Goal: Task Accomplishment & Management: Manage account settings

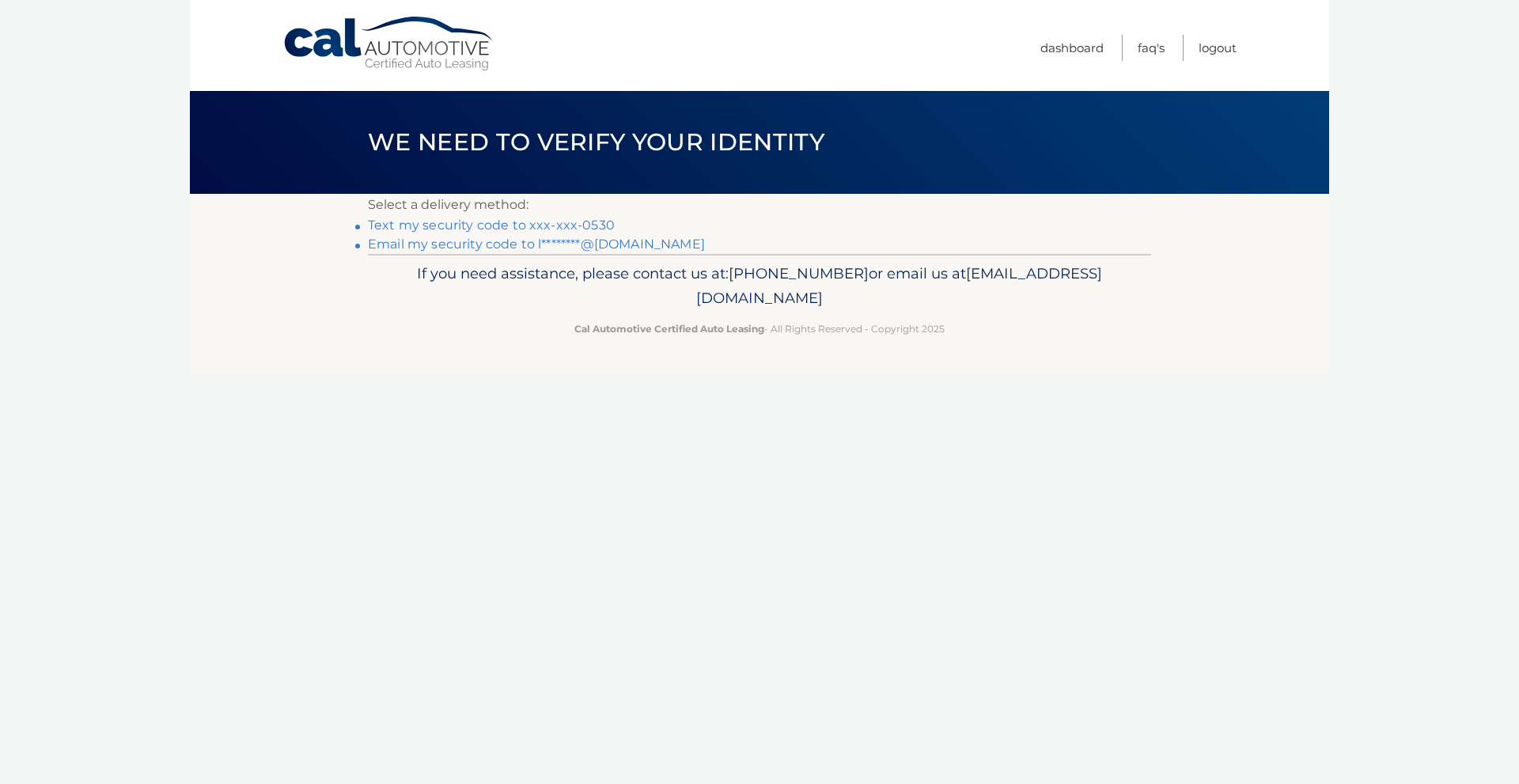
click at [591, 224] on link "Text my security code to xxx-xxx-0530" at bounding box center [491, 224] width 247 height 15
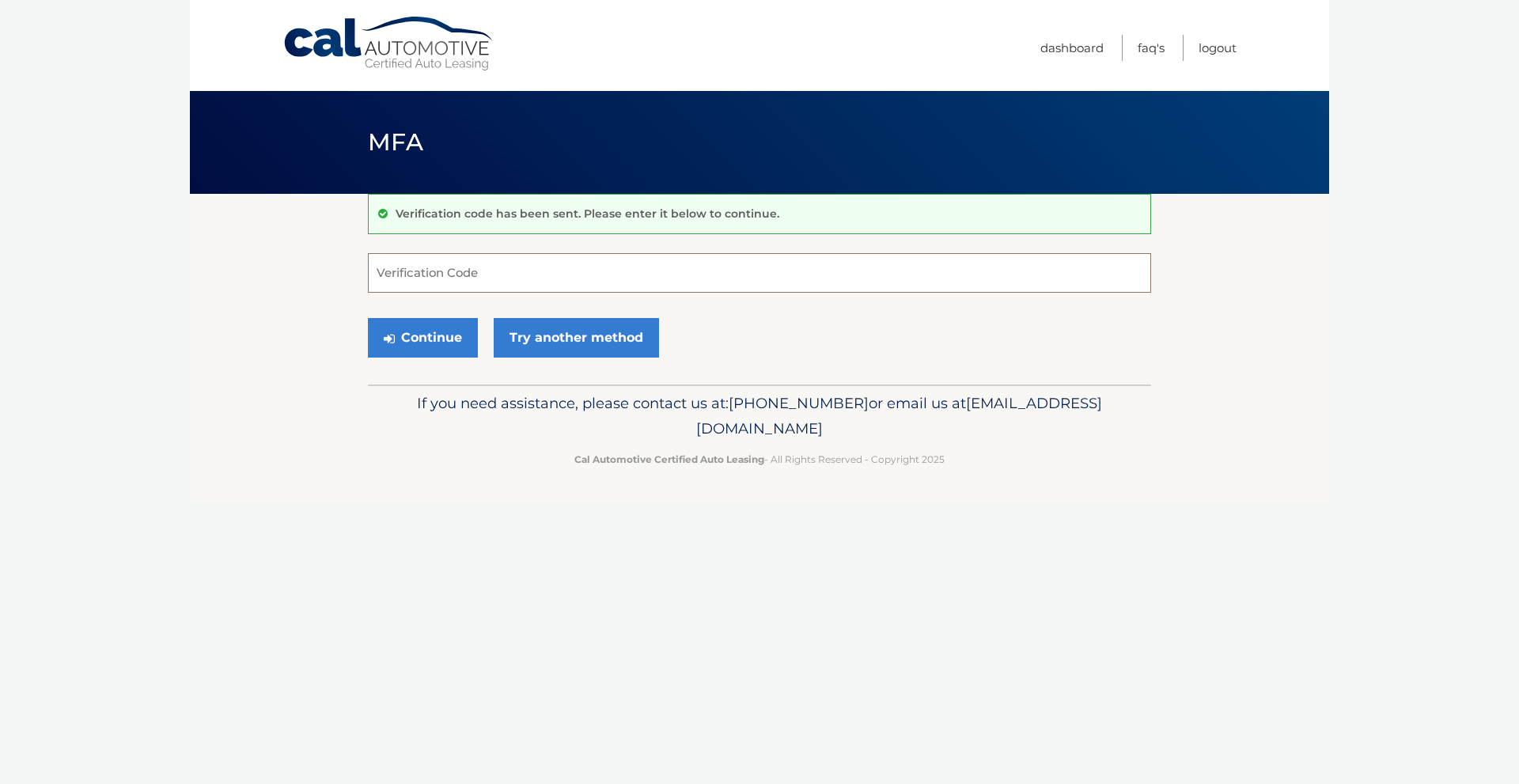
click at [509, 265] on input "Verification Code" at bounding box center [759, 272] width 783 height 40
type input "073902"
click at [426, 342] on button "Continue" at bounding box center [422, 338] width 110 height 40
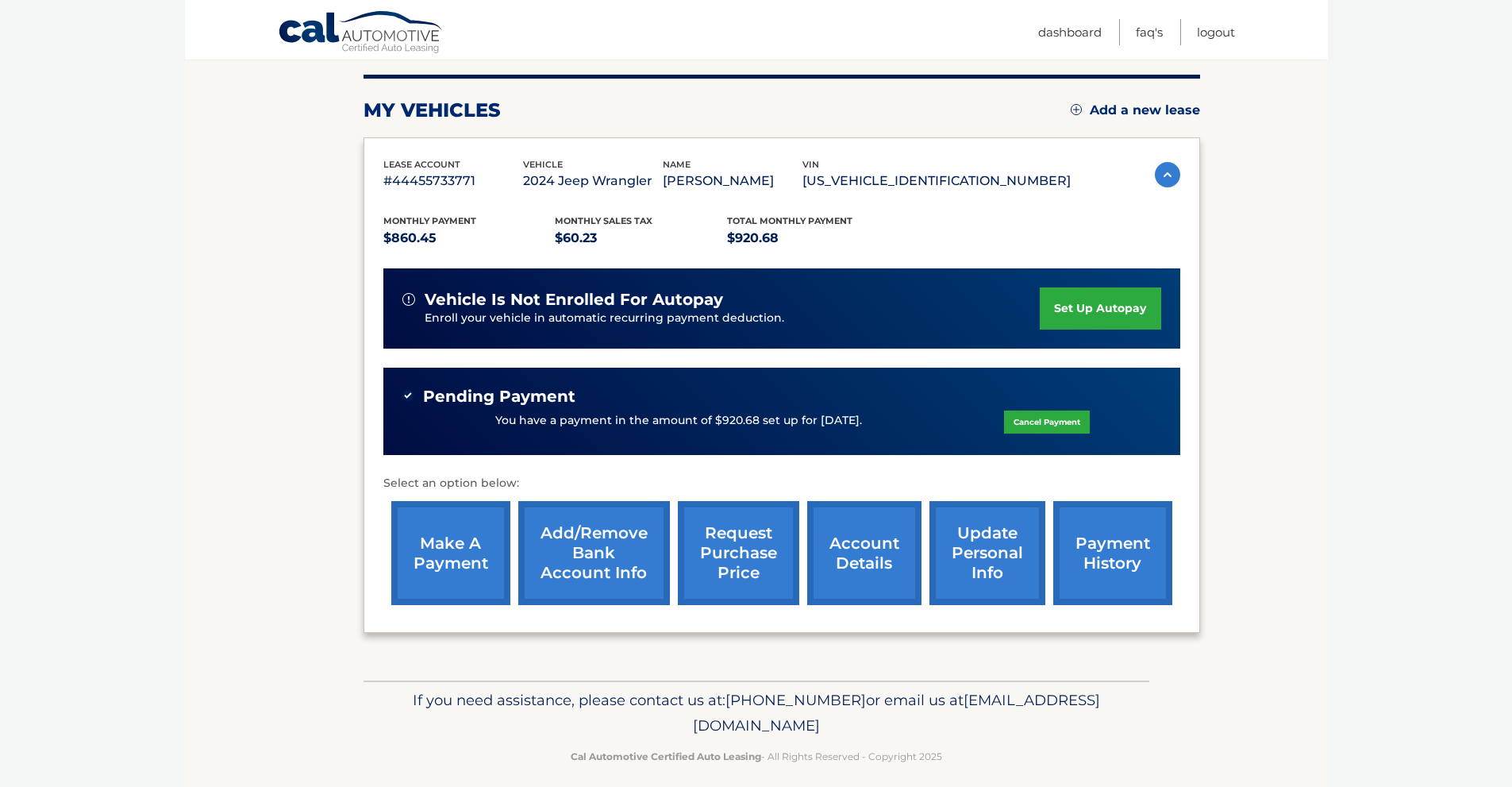
scroll to position [206, 0]
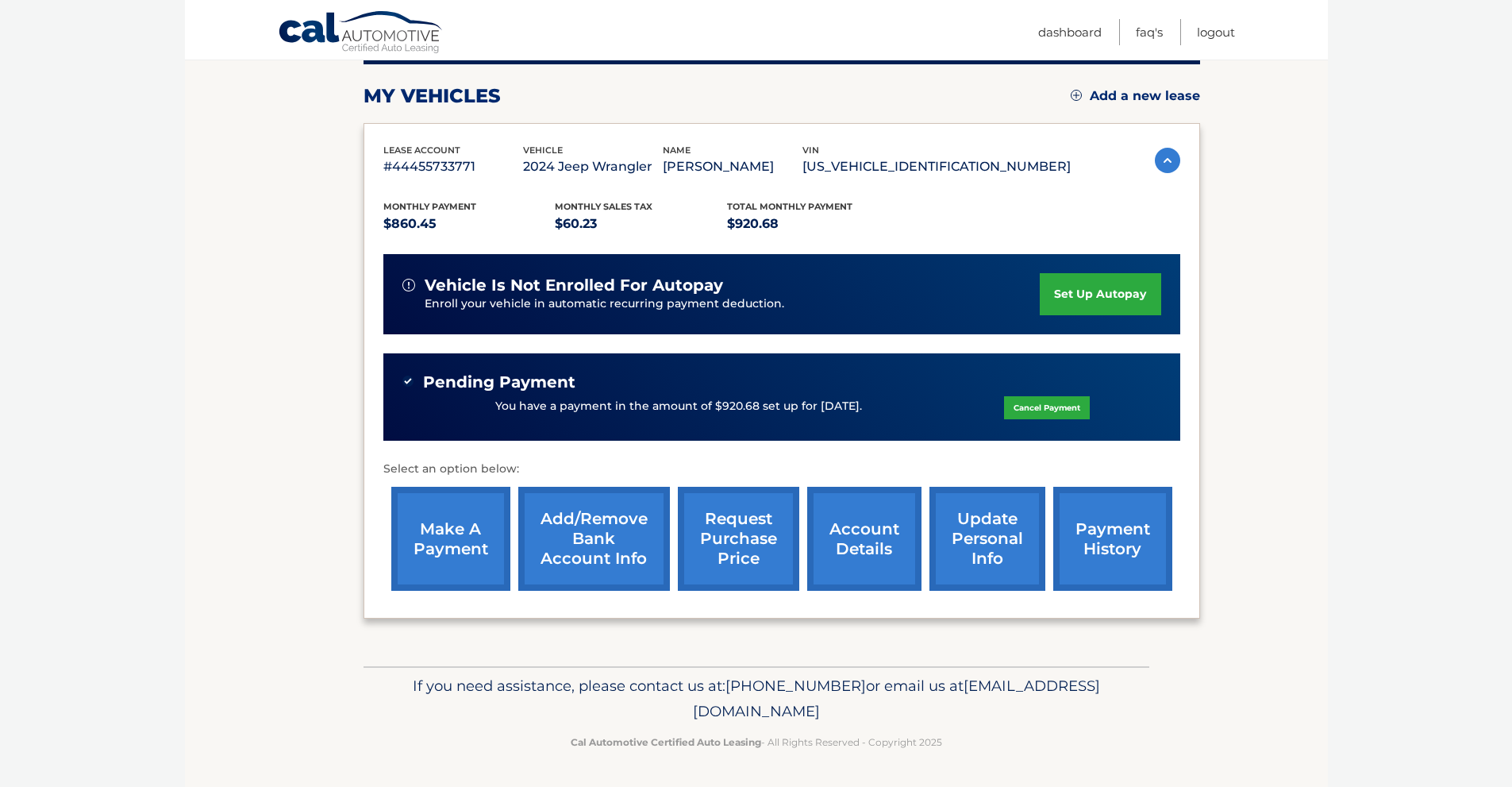
click at [887, 521] on link "account details" at bounding box center [865, 539] width 115 height 104
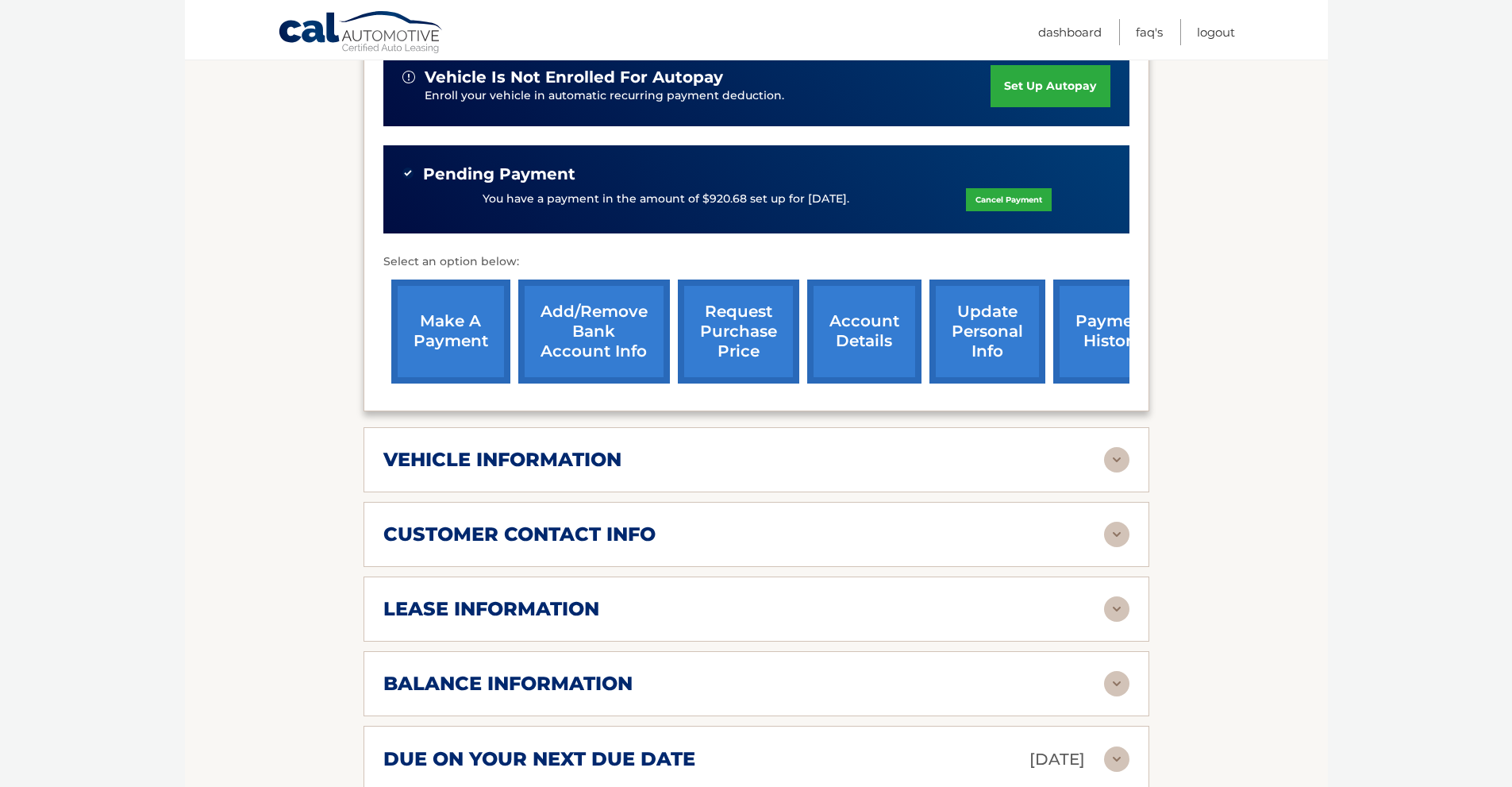
scroll to position [476, 0]
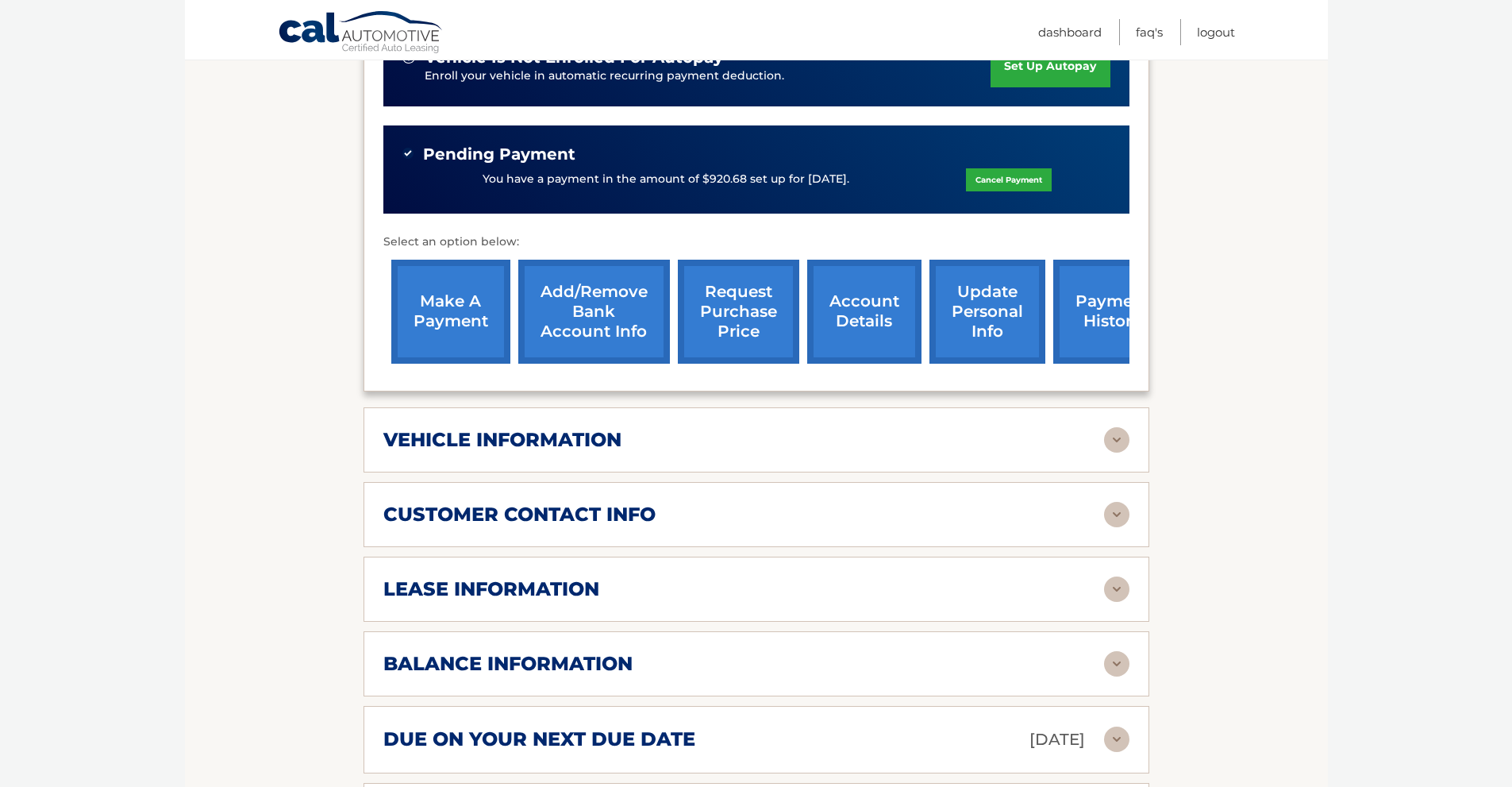
click at [1120, 576] on img at bounding box center [1117, 588] width 26 height 26
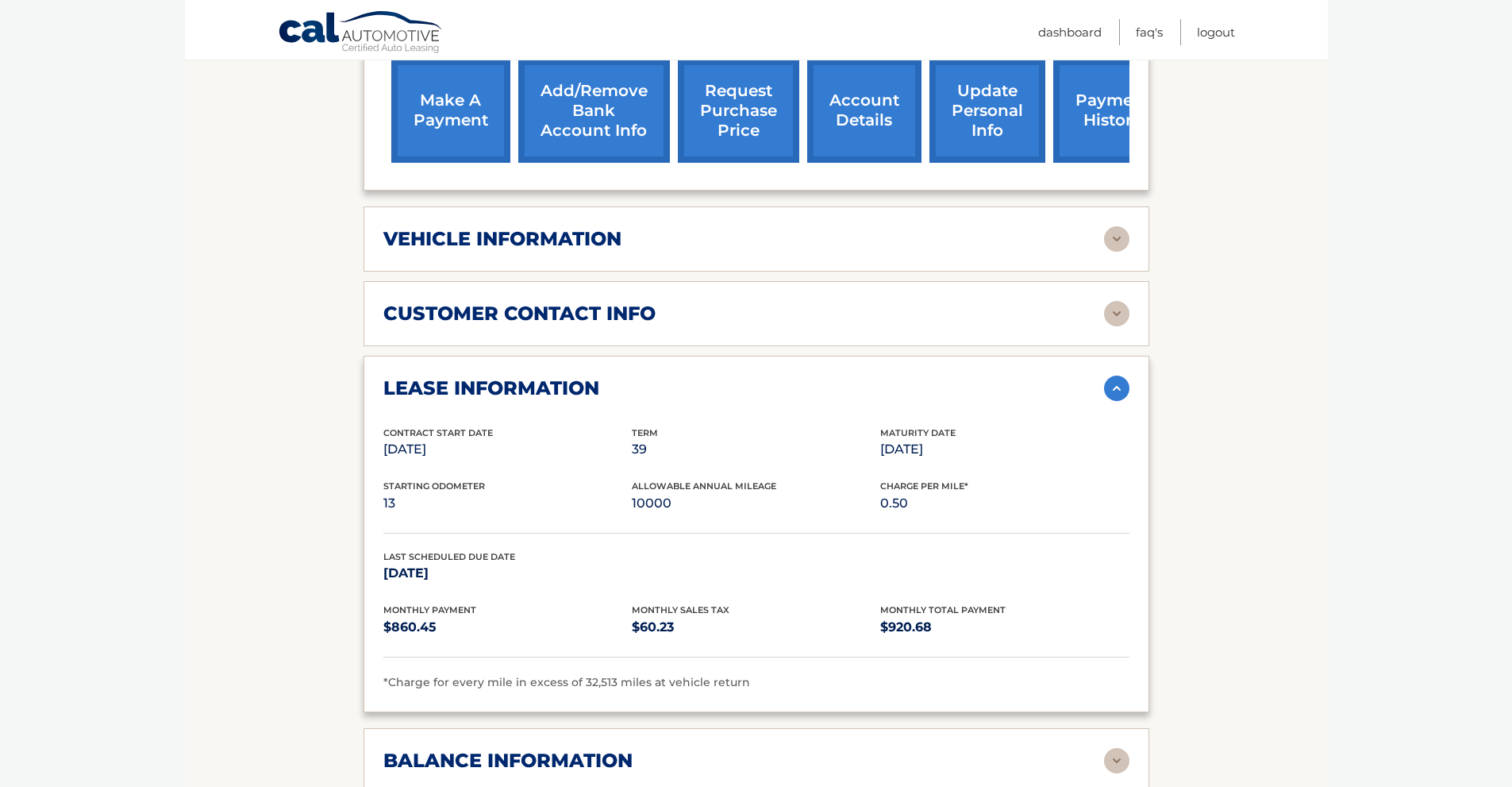
scroll to position [873, 0]
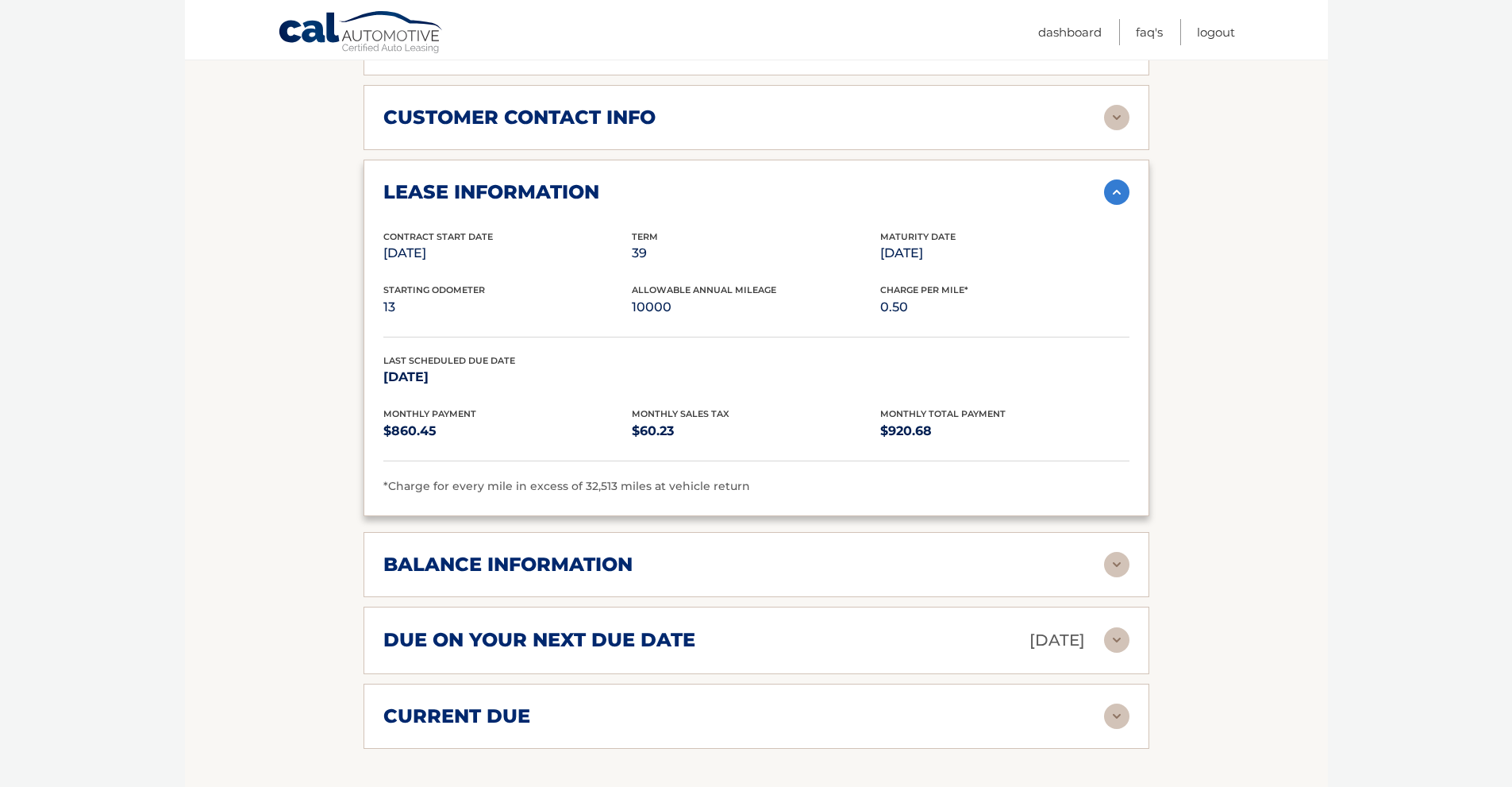
click at [1121, 551] on img at bounding box center [1117, 564] width 26 height 26
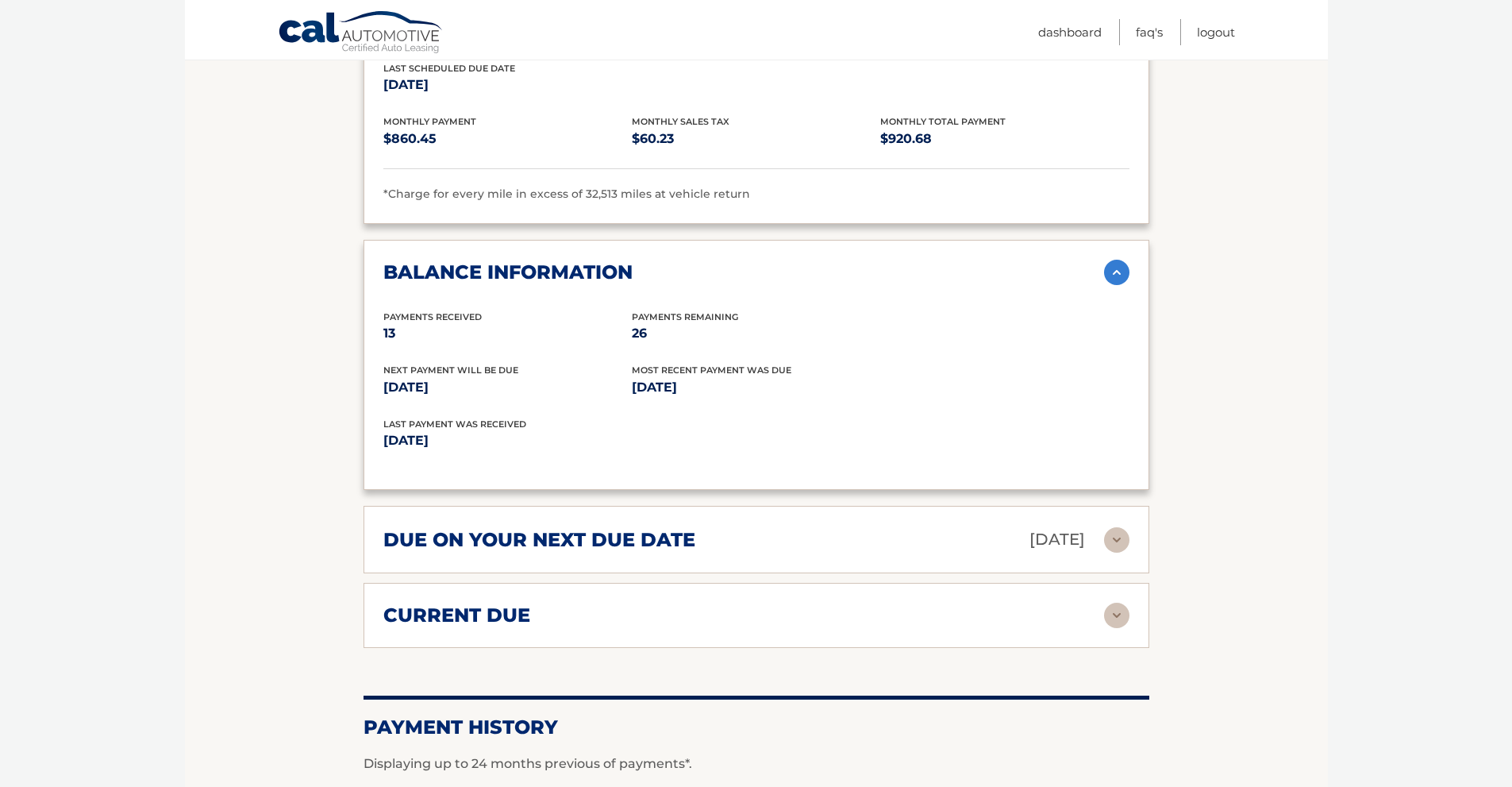
scroll to position [1191, 0]
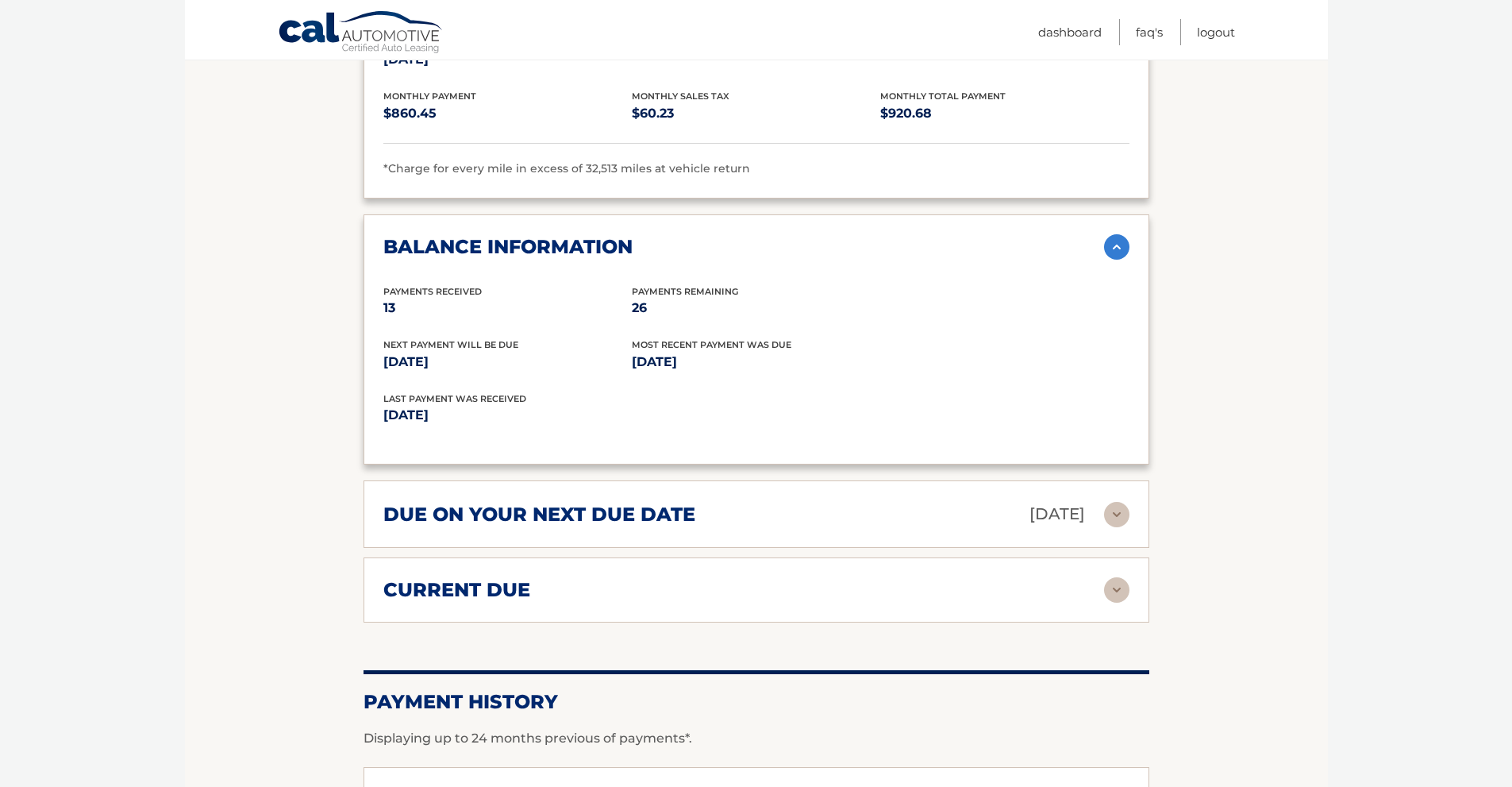
click at [1119, 502] on img at bounding box center [1117, 514] width 26 height 26
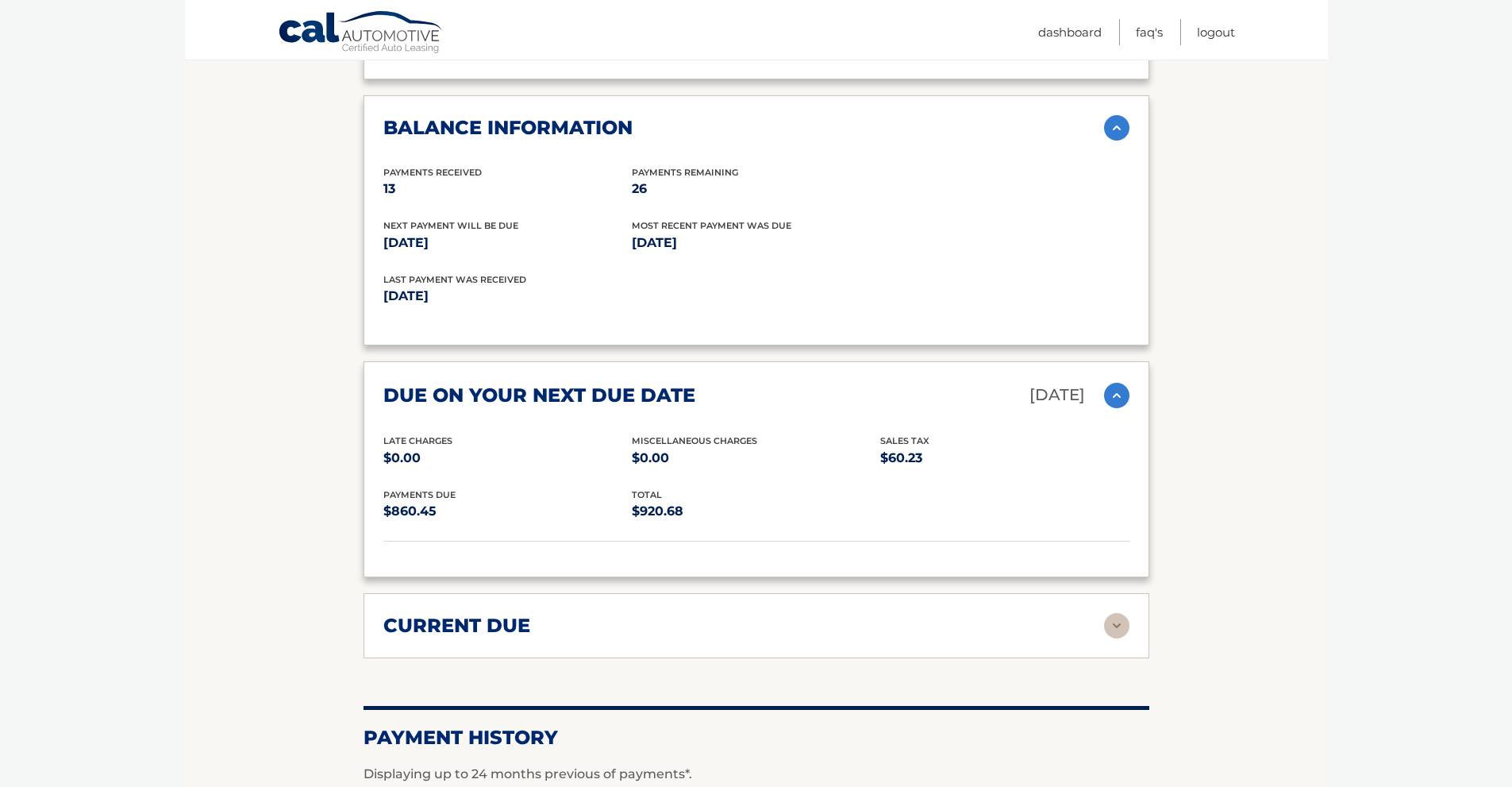
scroll to position [1429, 0]
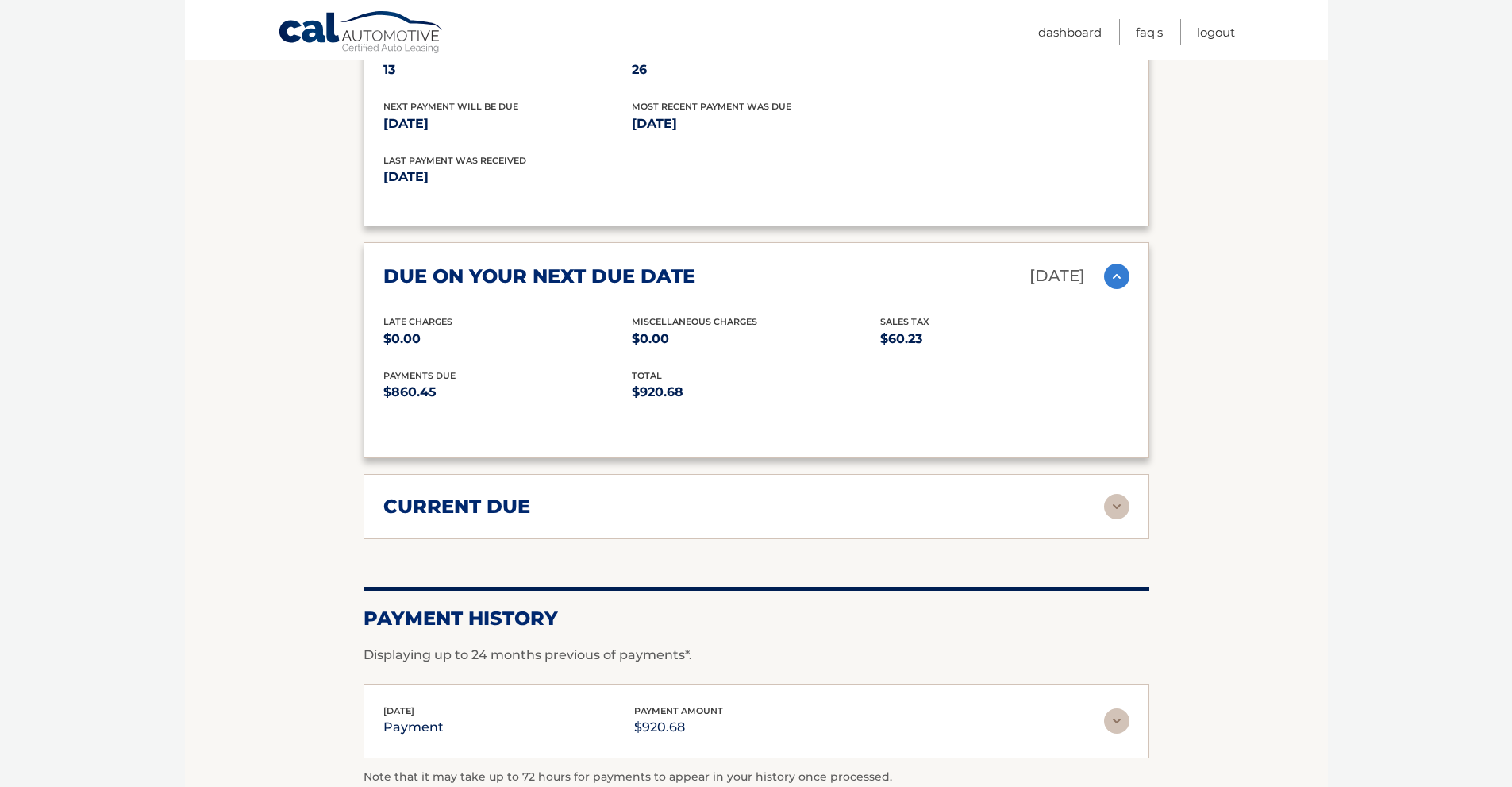
click at [1113, 494] on img at bounding box center [1117, 506] width 26 height 26
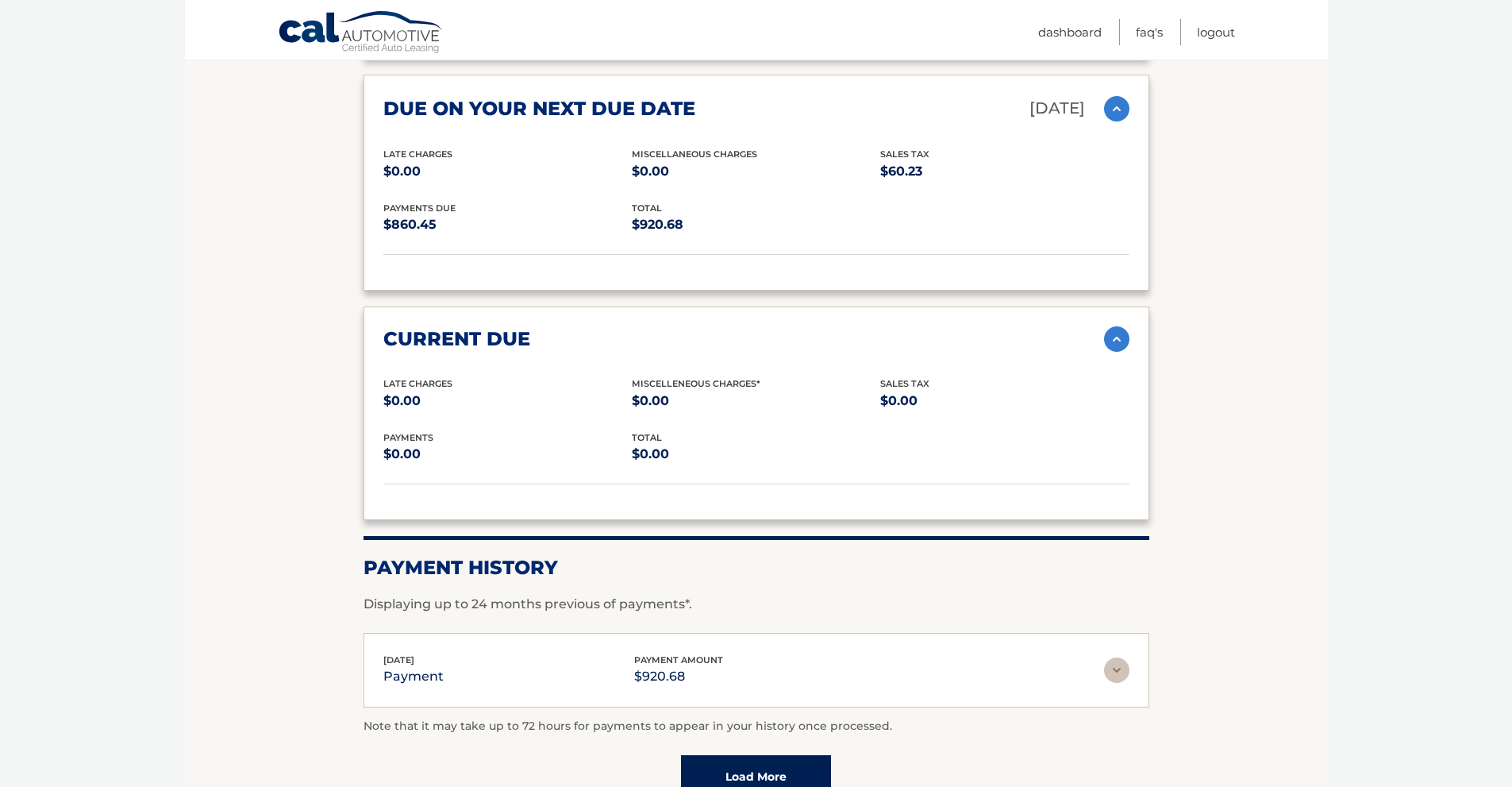
scroll to position [1738, 0]
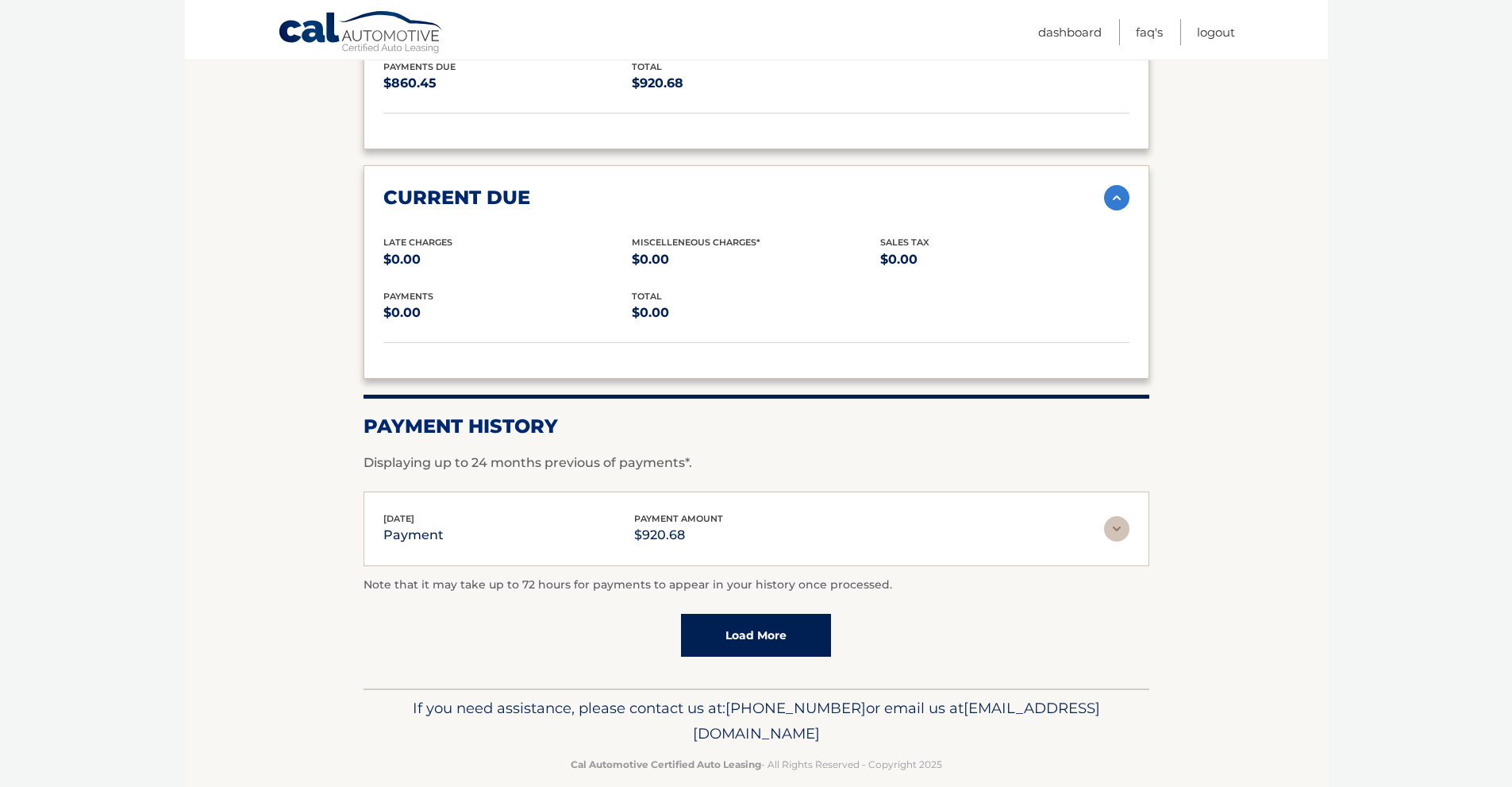
click at [1120, 516] on img at bounding box center [1117, 528] width 26 height 26
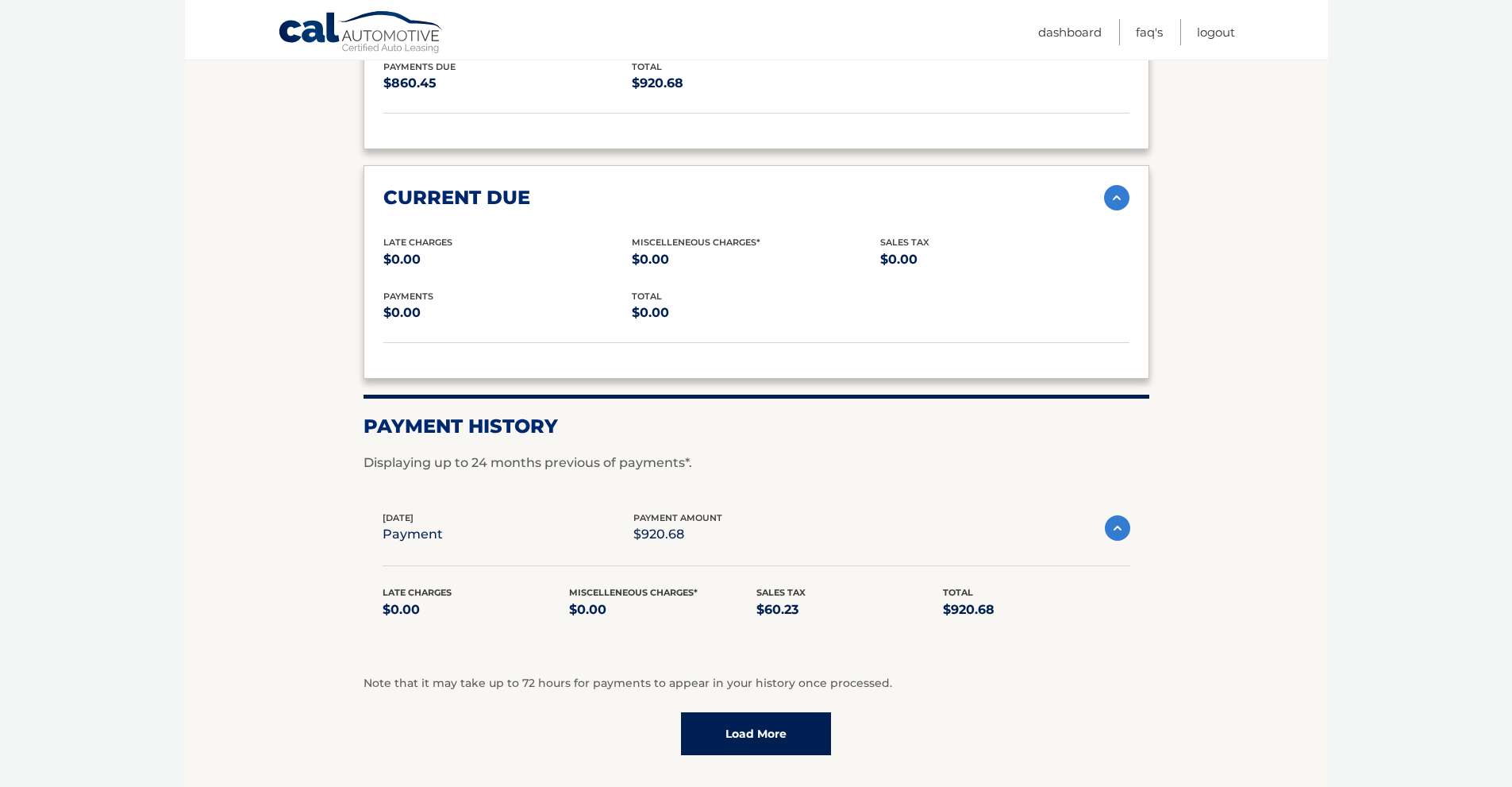
click at [783, 712] on link "Load More" at bounding box center [756, 733] width 150 height 43
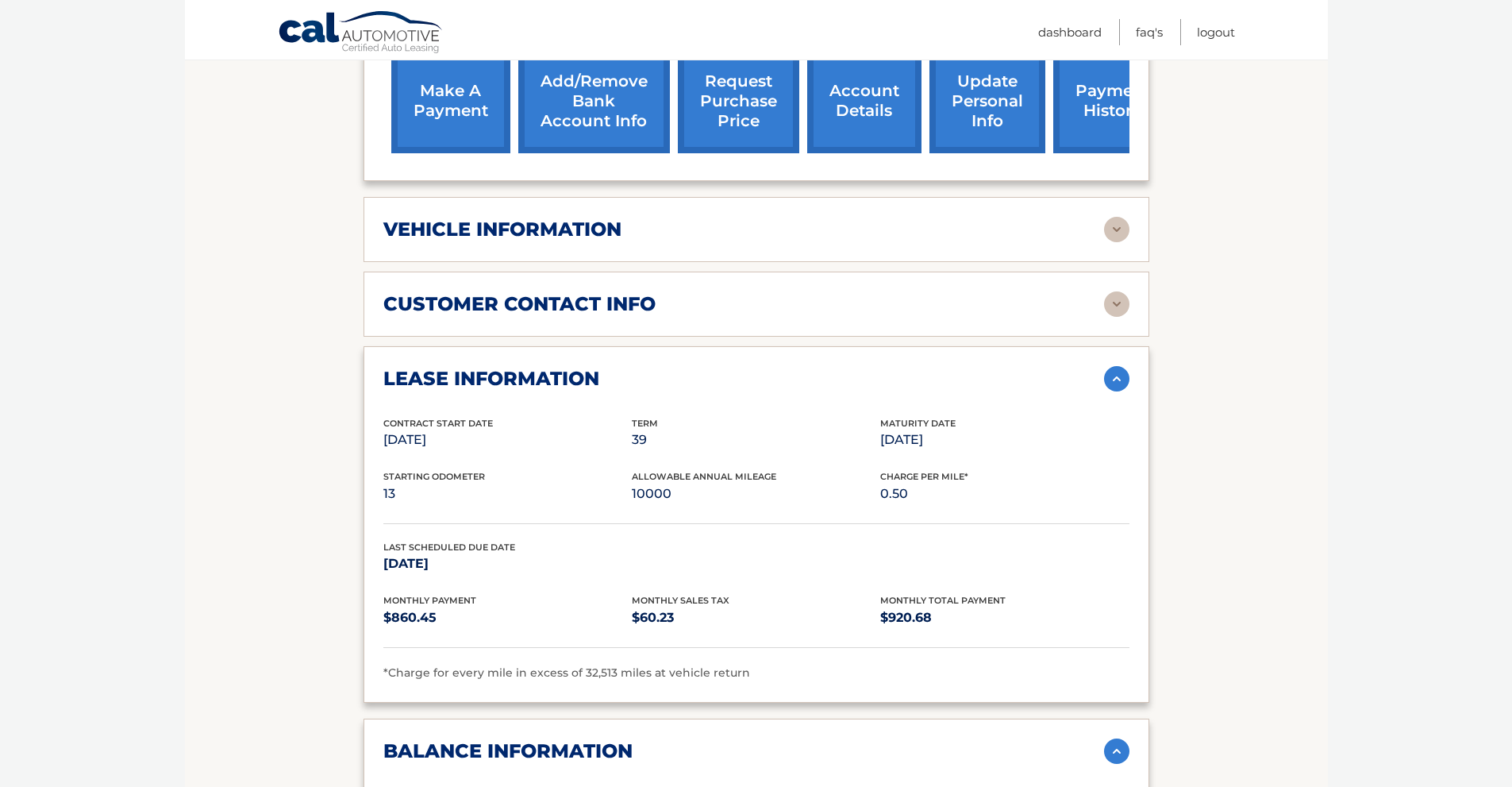
scroll to position [388, 0]
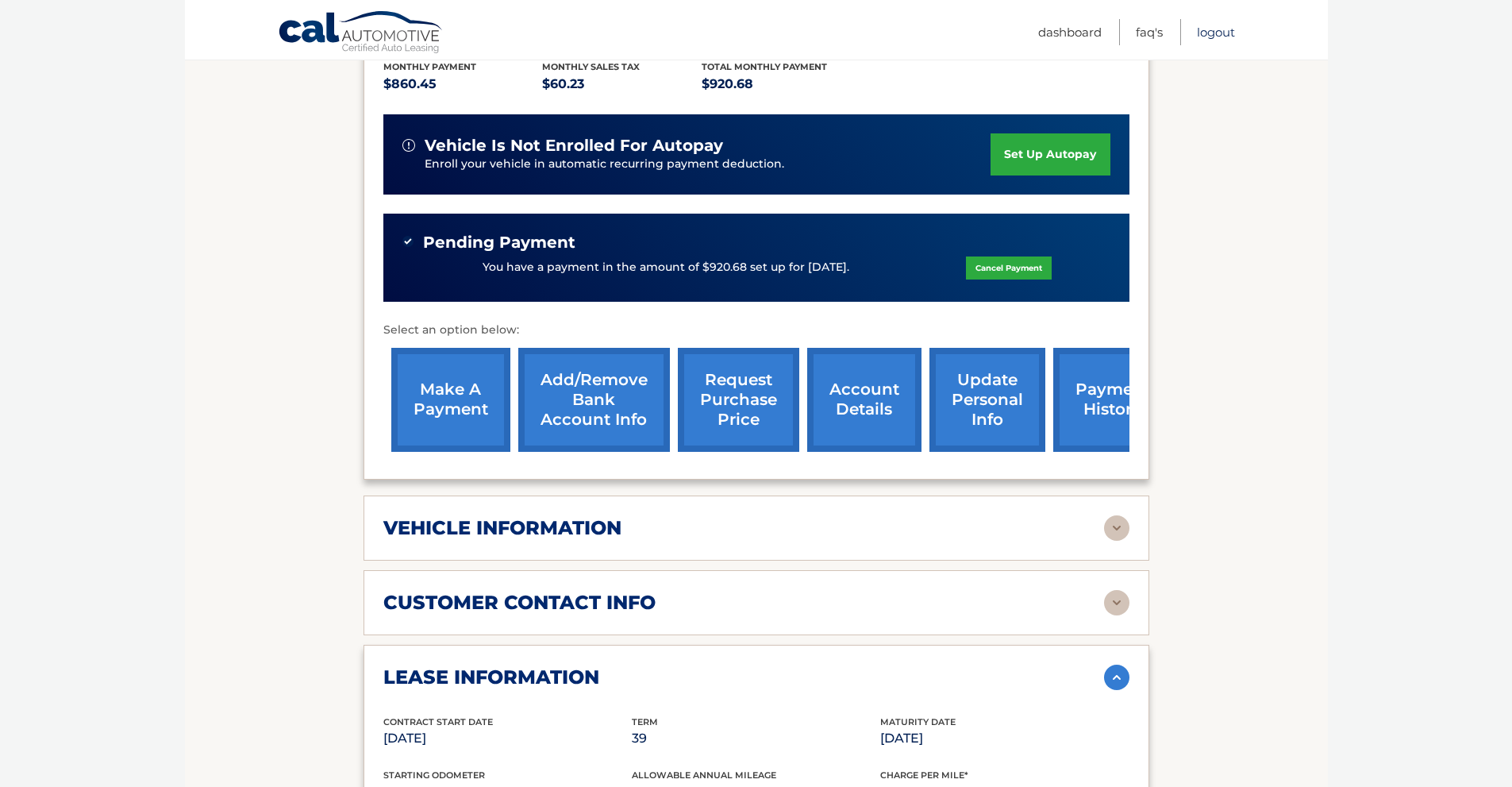
click at [1207, 32] on link "Logout" at bounding box center [1216, 33] width 38 height 26
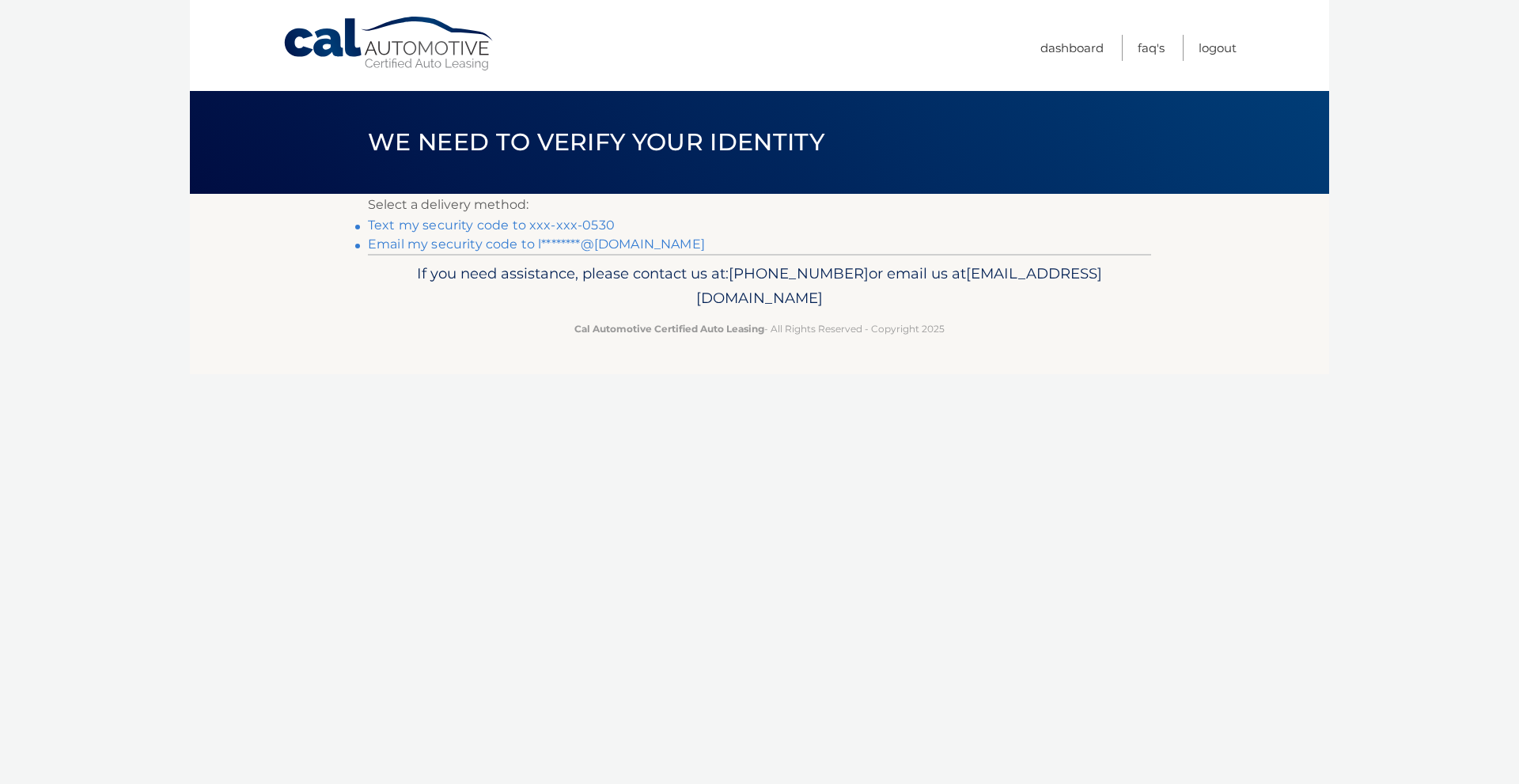
click at [568, 226] on link "Text my security code to xxx-xxx-0530" at bounding box center [491, 224] width 247 height 15
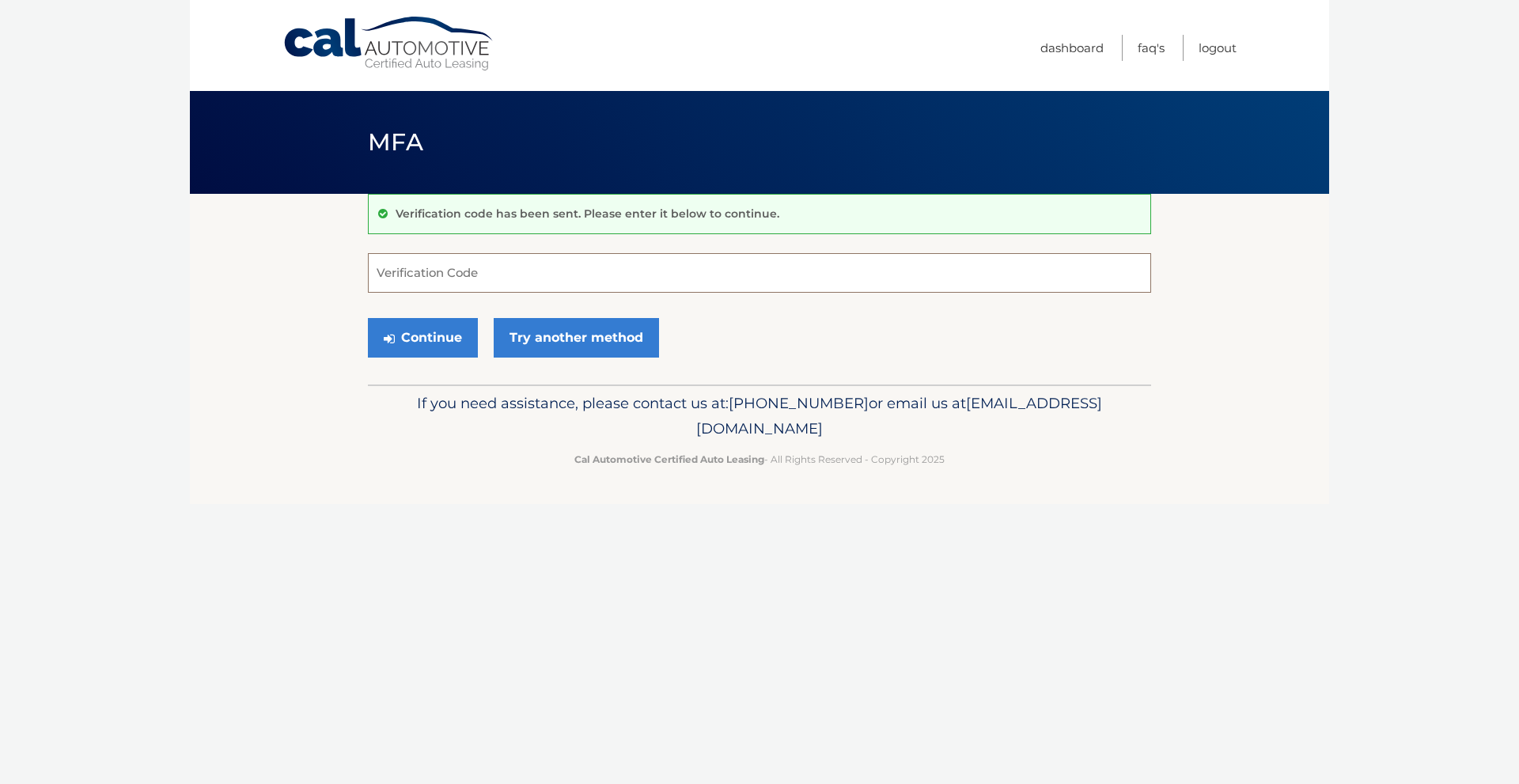
click at [503, 276] on input "Verification Code" at bounding box center [759, 272] width 783 height 40
type input "421798"
click at [398, 345] on button "Continue" at bounding box center [422, 338] width 110 height 40
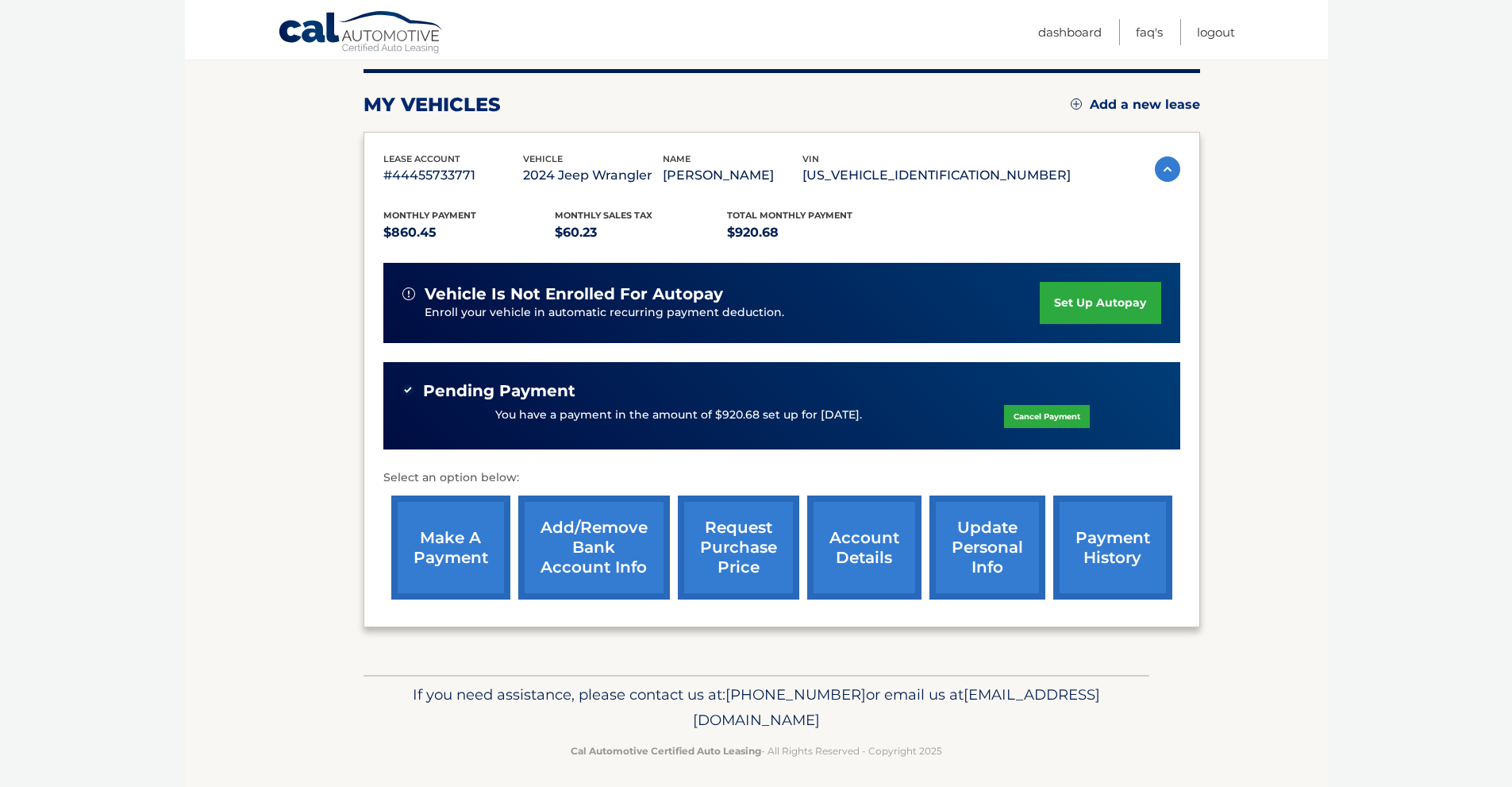
scroll to position [206, 0]
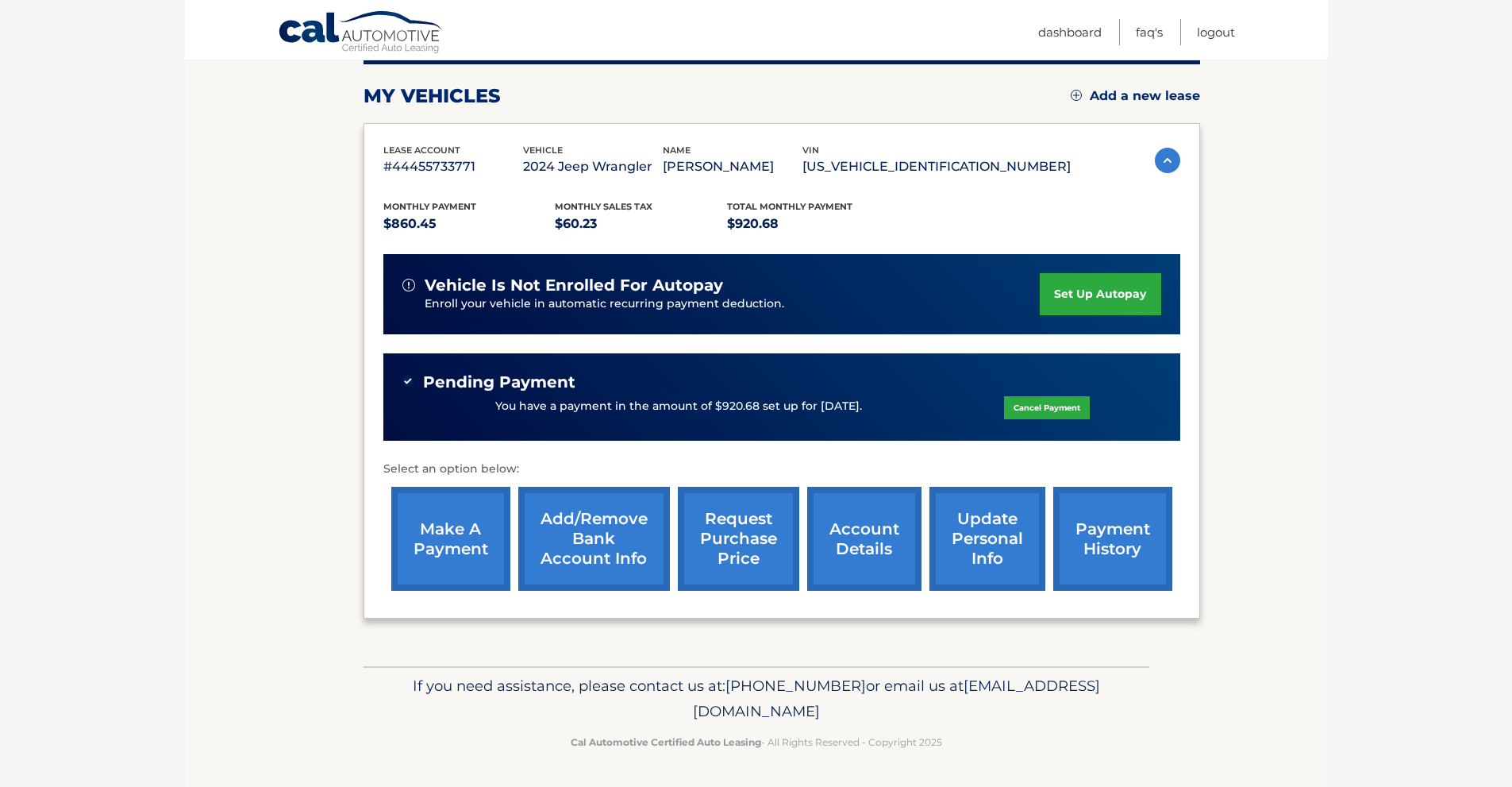
click at [724, 543] on link "request purchase price" at bounding box center [738, 539] width 122 height 104
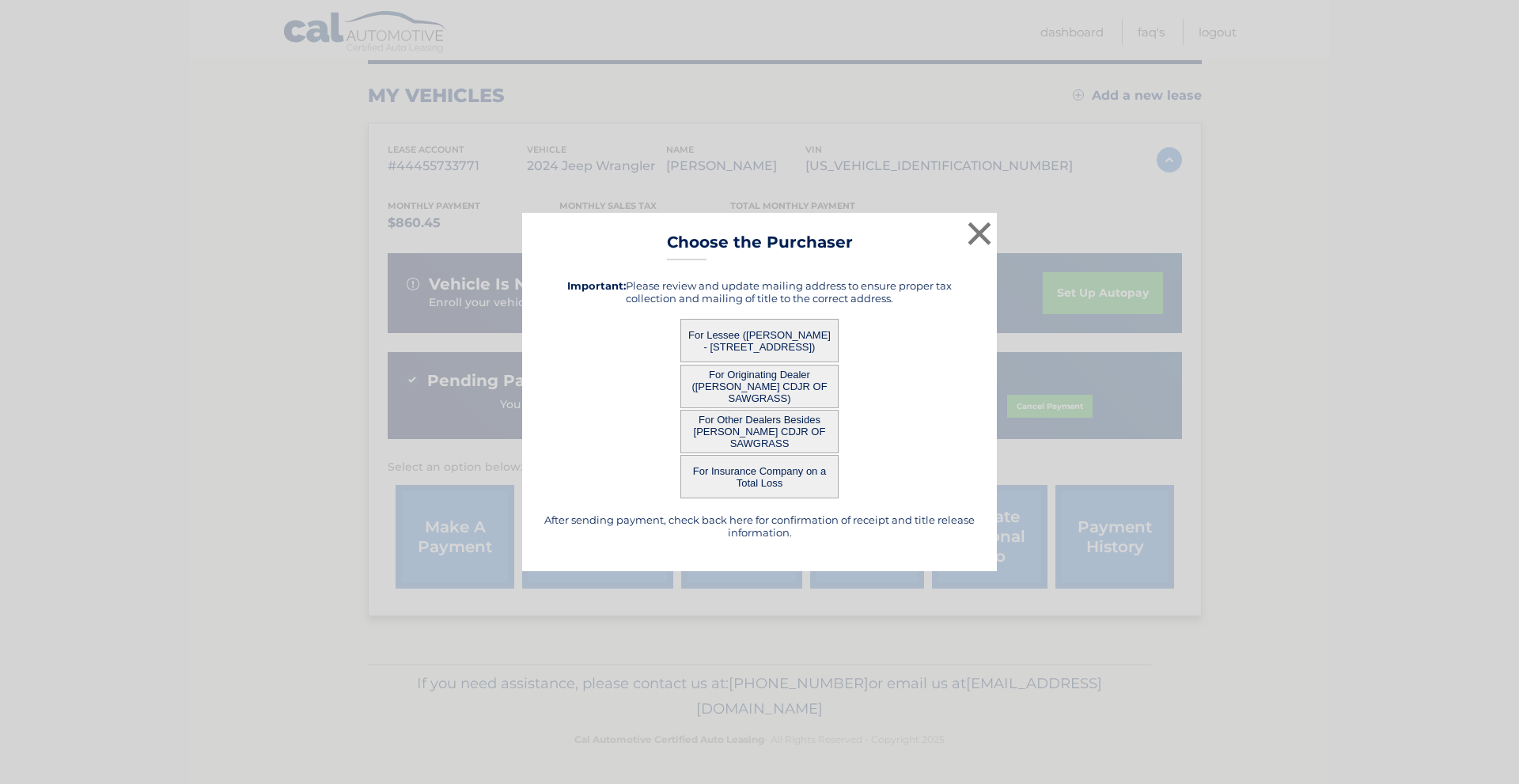
click at [738, 336] on button "For Lessee ([PERSON_NAME] - [STREET_ADDRESS])" at bounding box center [760, 340] width 158 height 43
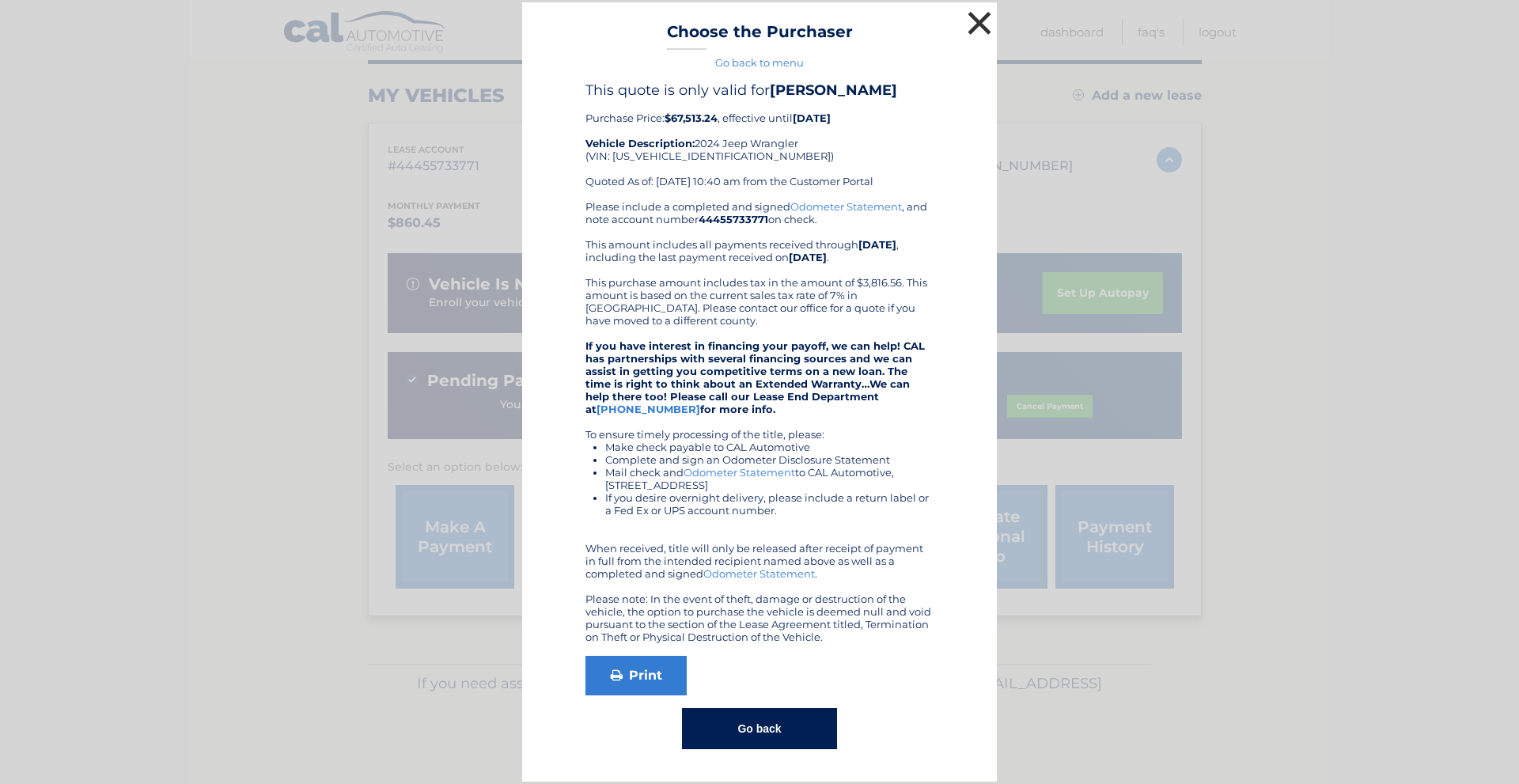
click at [977, 17] on button "×" at bounding box center [979, 23] width 32 height 32
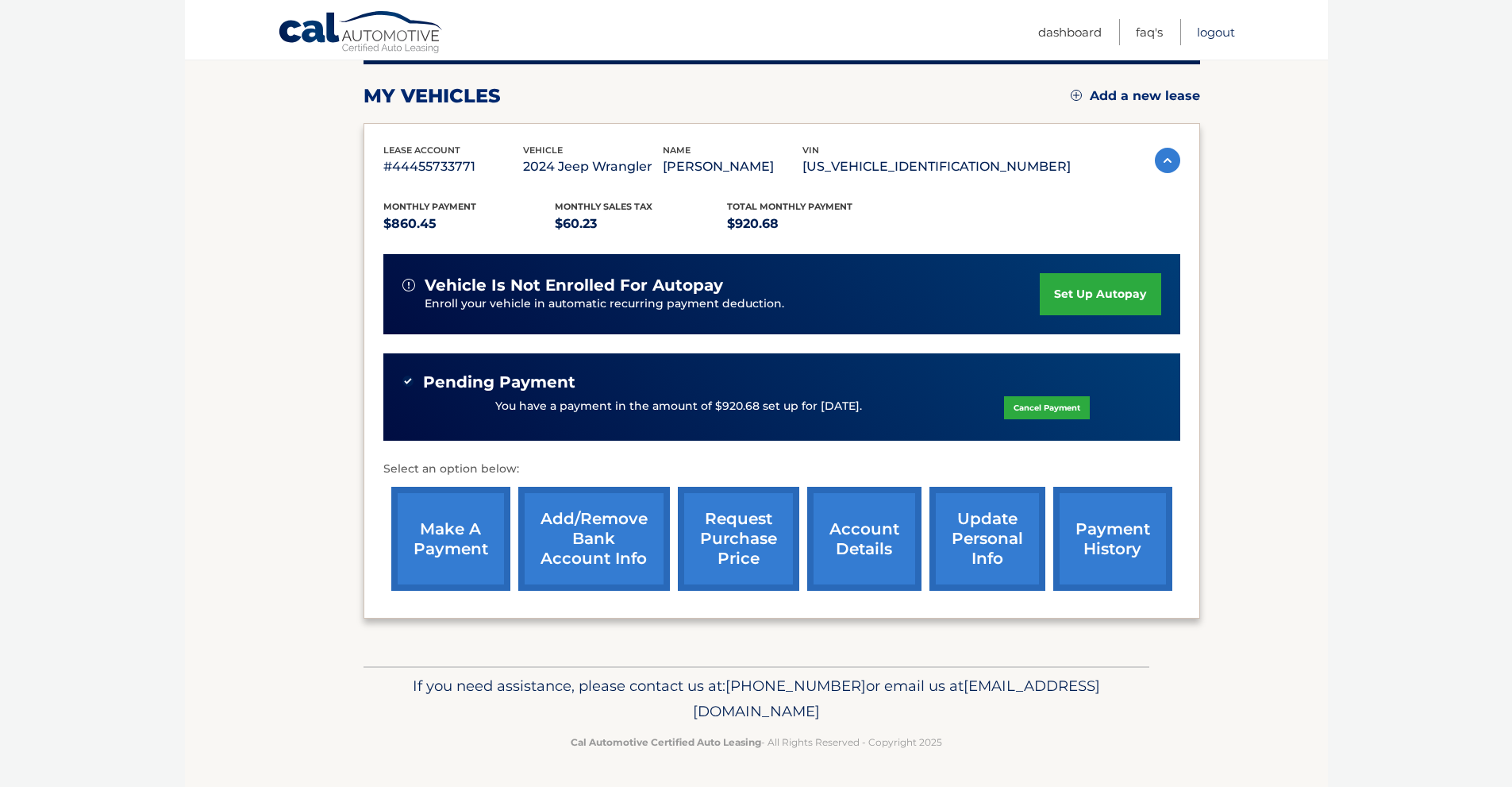
click at [1214, 35] on link "Logout" at bounding box center [1216, 33] width 38 height 26
